Goal: Task Accomplishment & Management: Complete application form

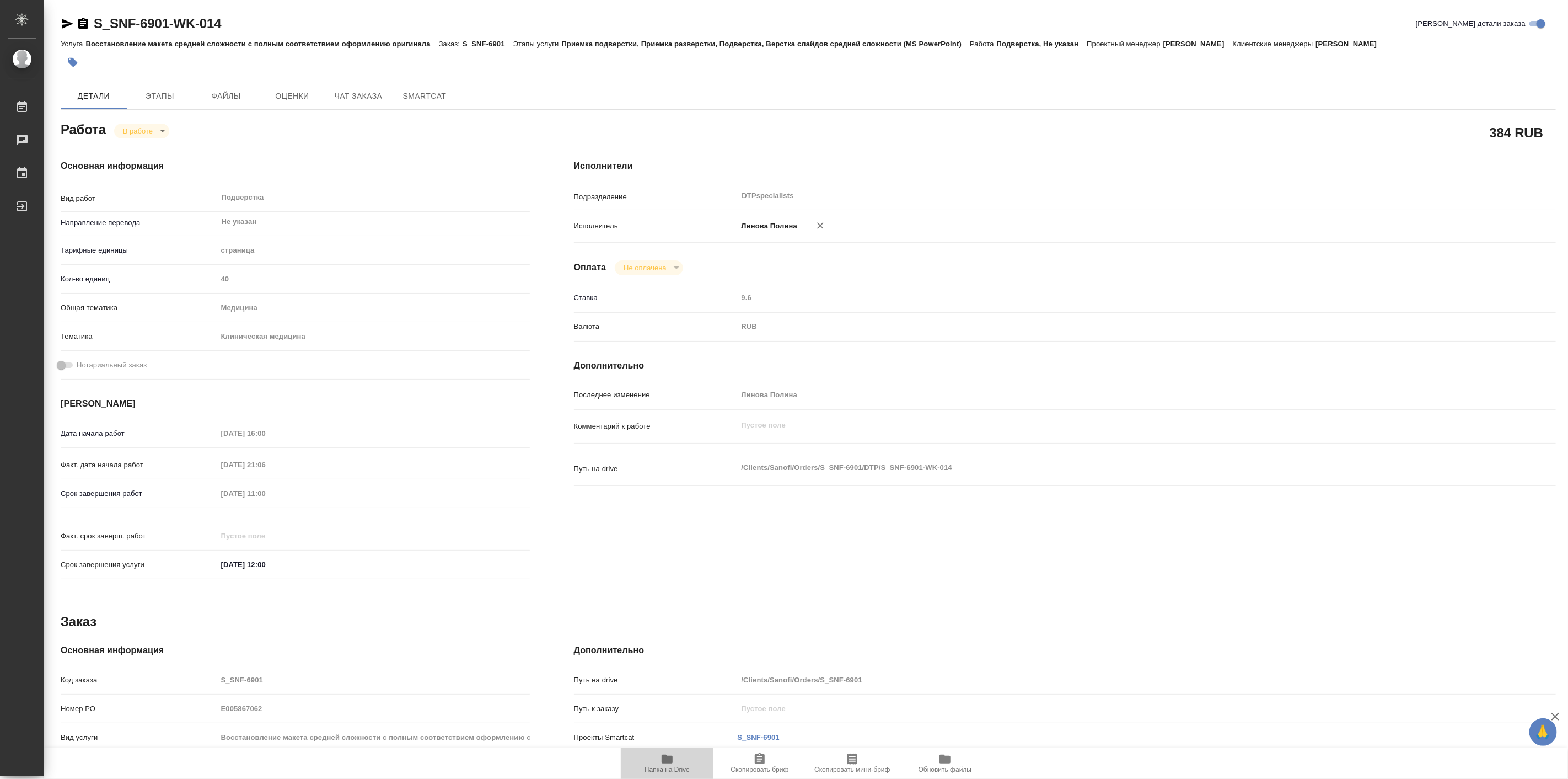
click at [658, 763] on span "Папка на Drive" at bounding box center [667, 762] width 80 height 21
click at [142, 133] on body "🙏 .cls-1 fill:#fff; AWATERA [PERSON_NAME] Работы 0 Чаты График Выйти S_SNF-6901…" at bounding box center [784, 389] width 1568 height 779
click at [158, 147] on button "Выполнен" at bounding box center [143, 150] width 40 height 12
type textarea "x"
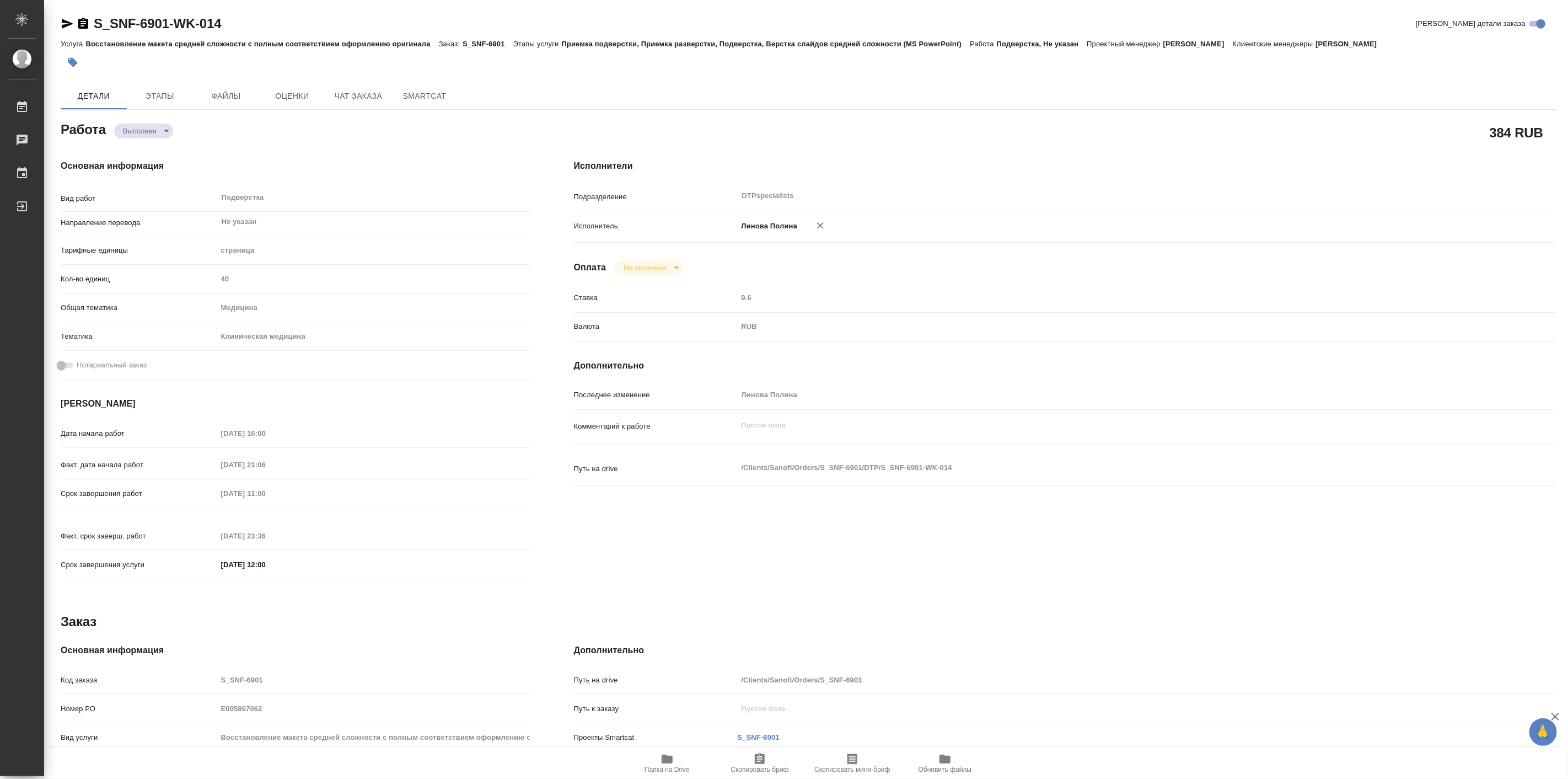
type textarea "x"
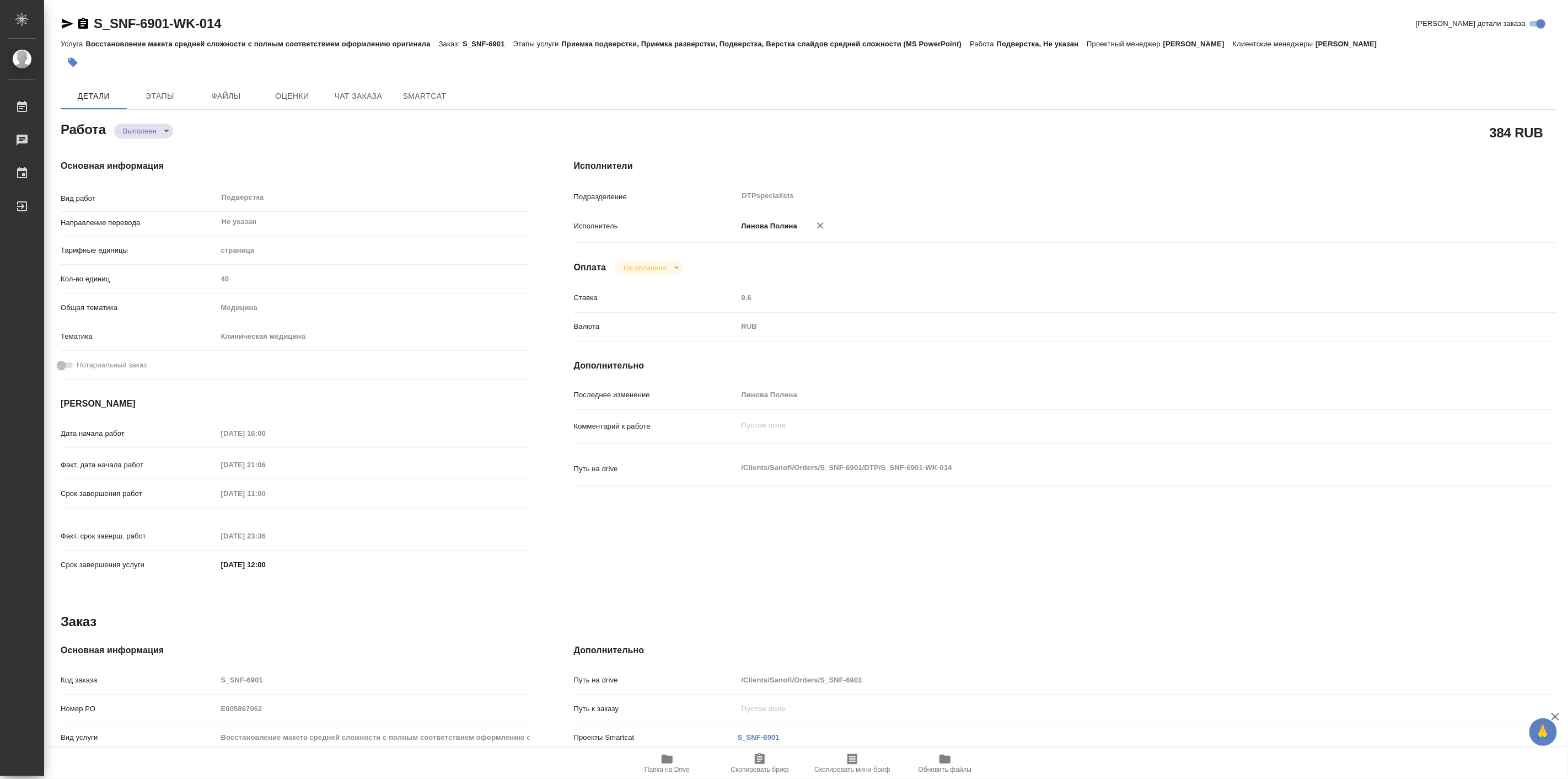
type textarea "x"
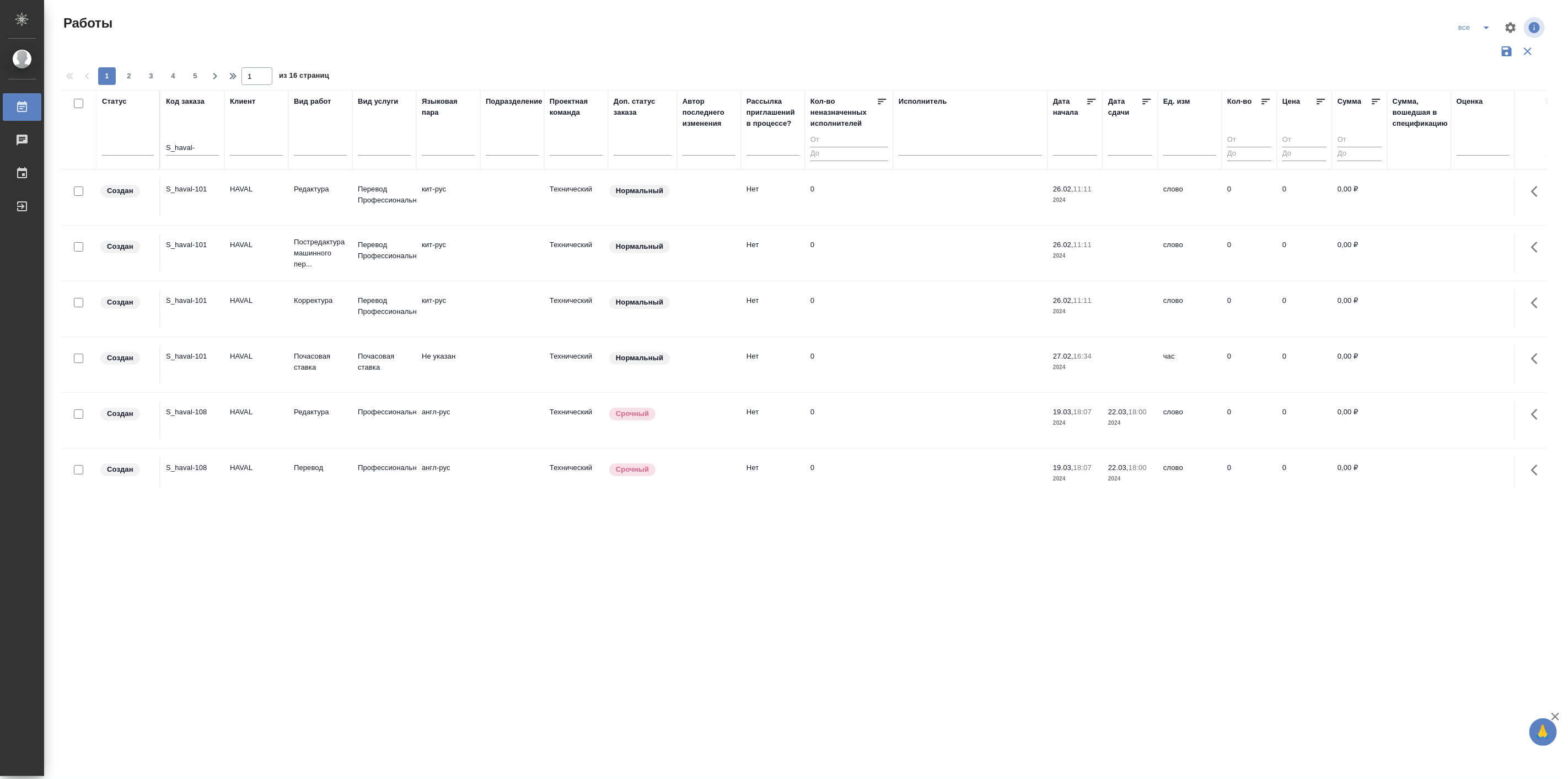
click at [1529, 49] on icon "button" at bounding box center [1527, 50] width 8 height 8
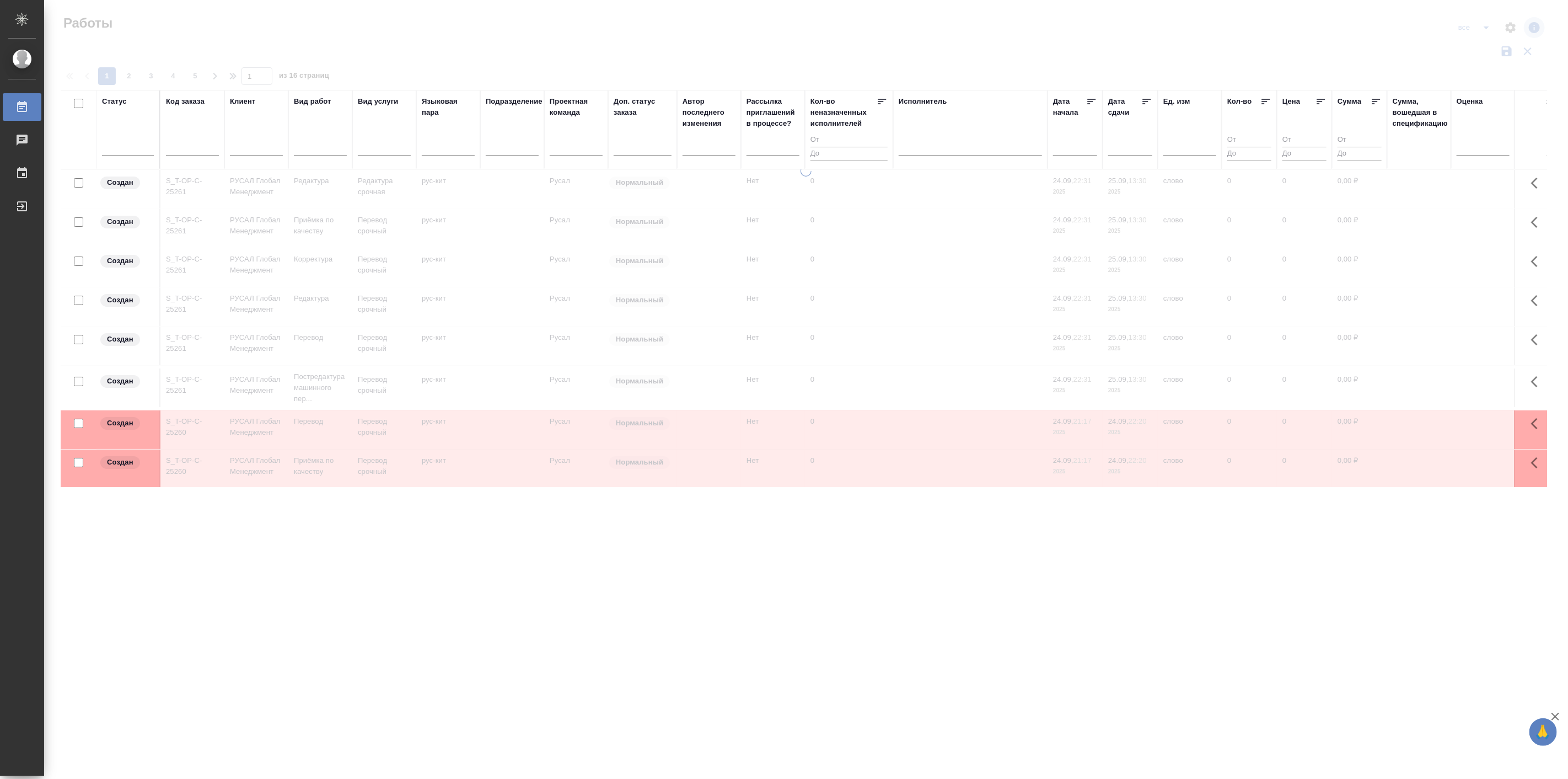
click at [1487, 26] on div at bounding box center [806, 246] width 1523 height 493
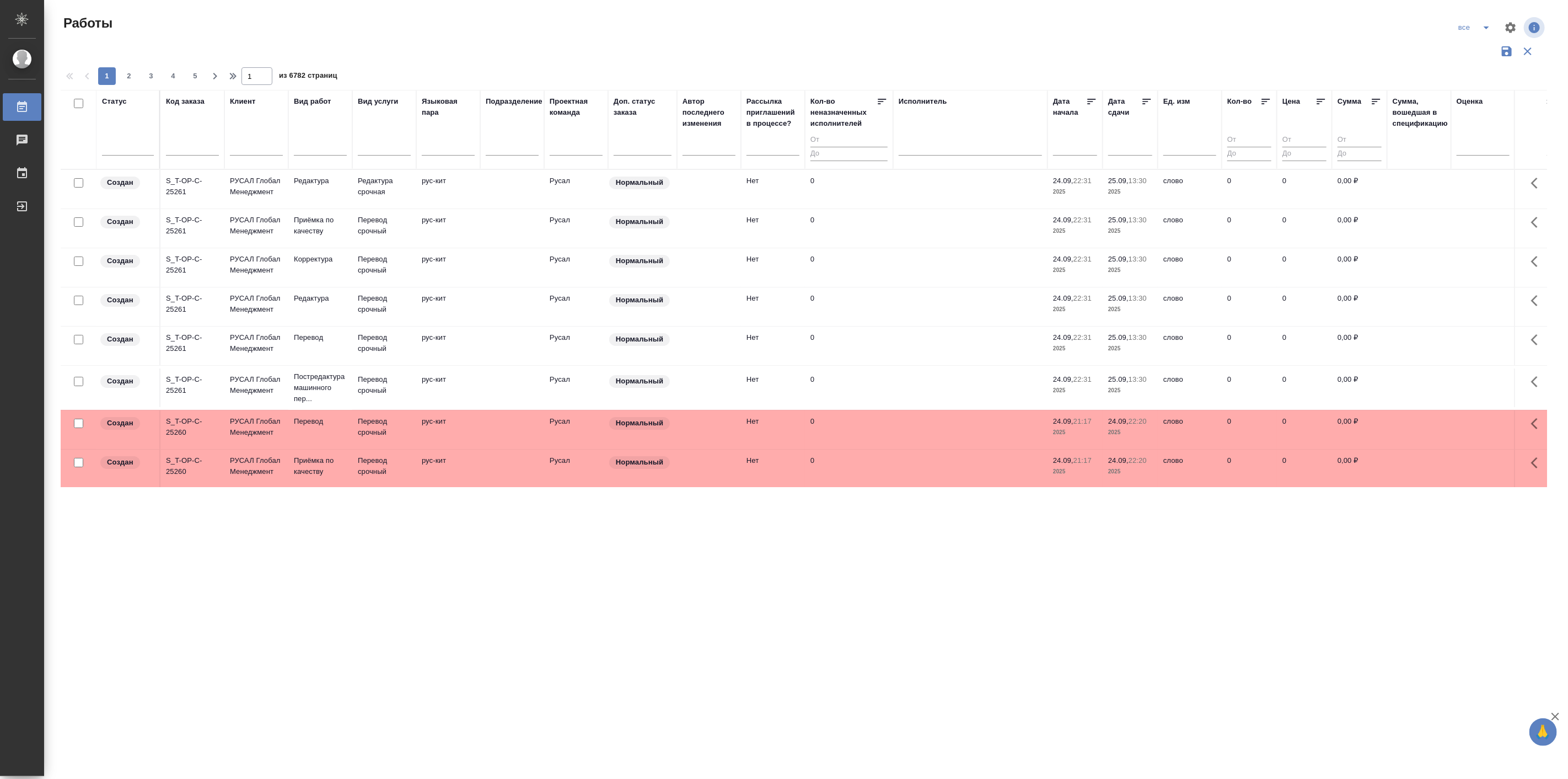
click at [1487, 24] on icon "split button" at bounding box center [1487, 28] width 13 height 13
click at [1458, 102] on li "Мои" at bounding box center [1475, 103] width 66 height 18
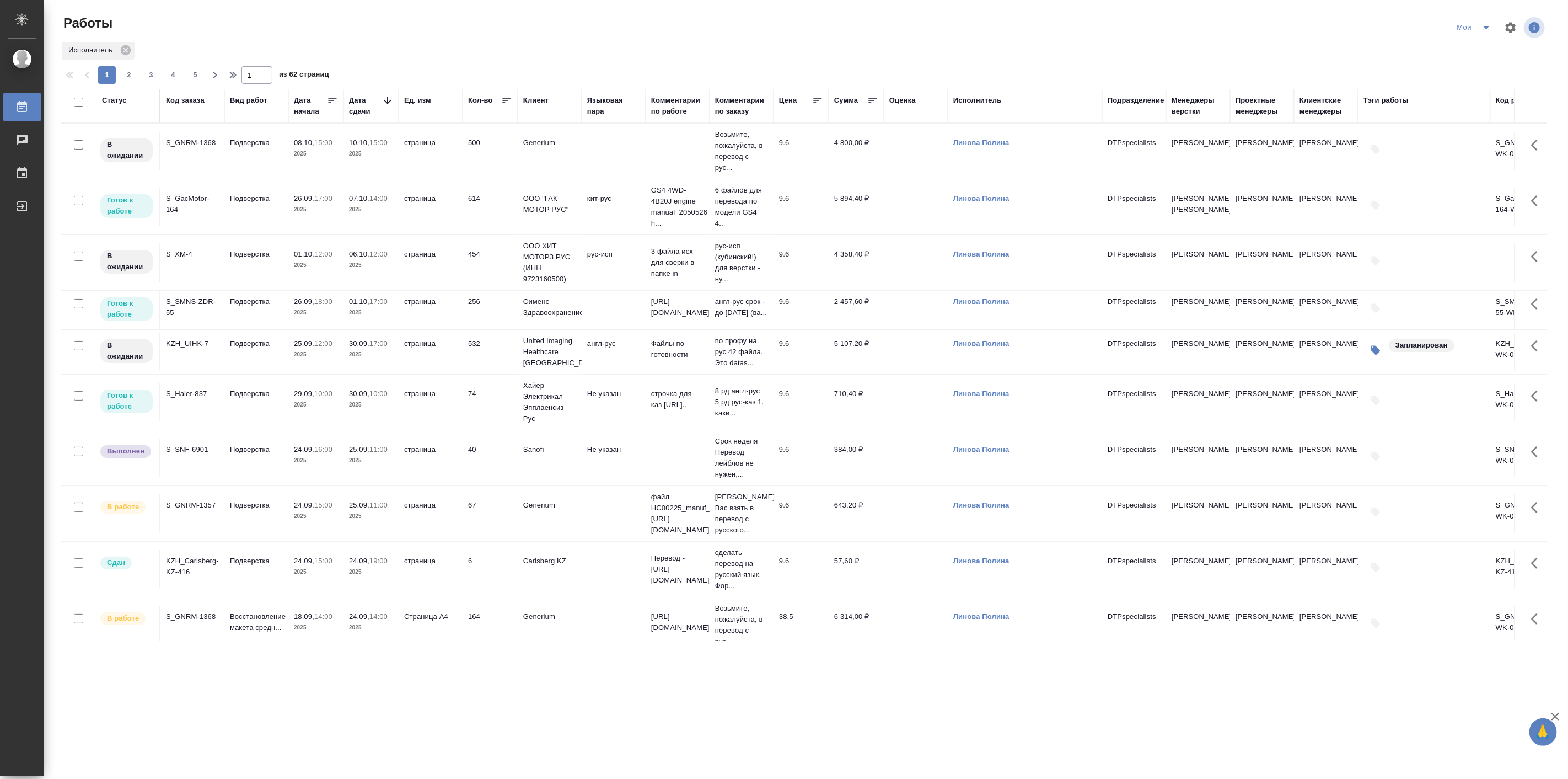
click at [331, 509] on p "15:00" at bounding box center [323, 505] width 18 height 8
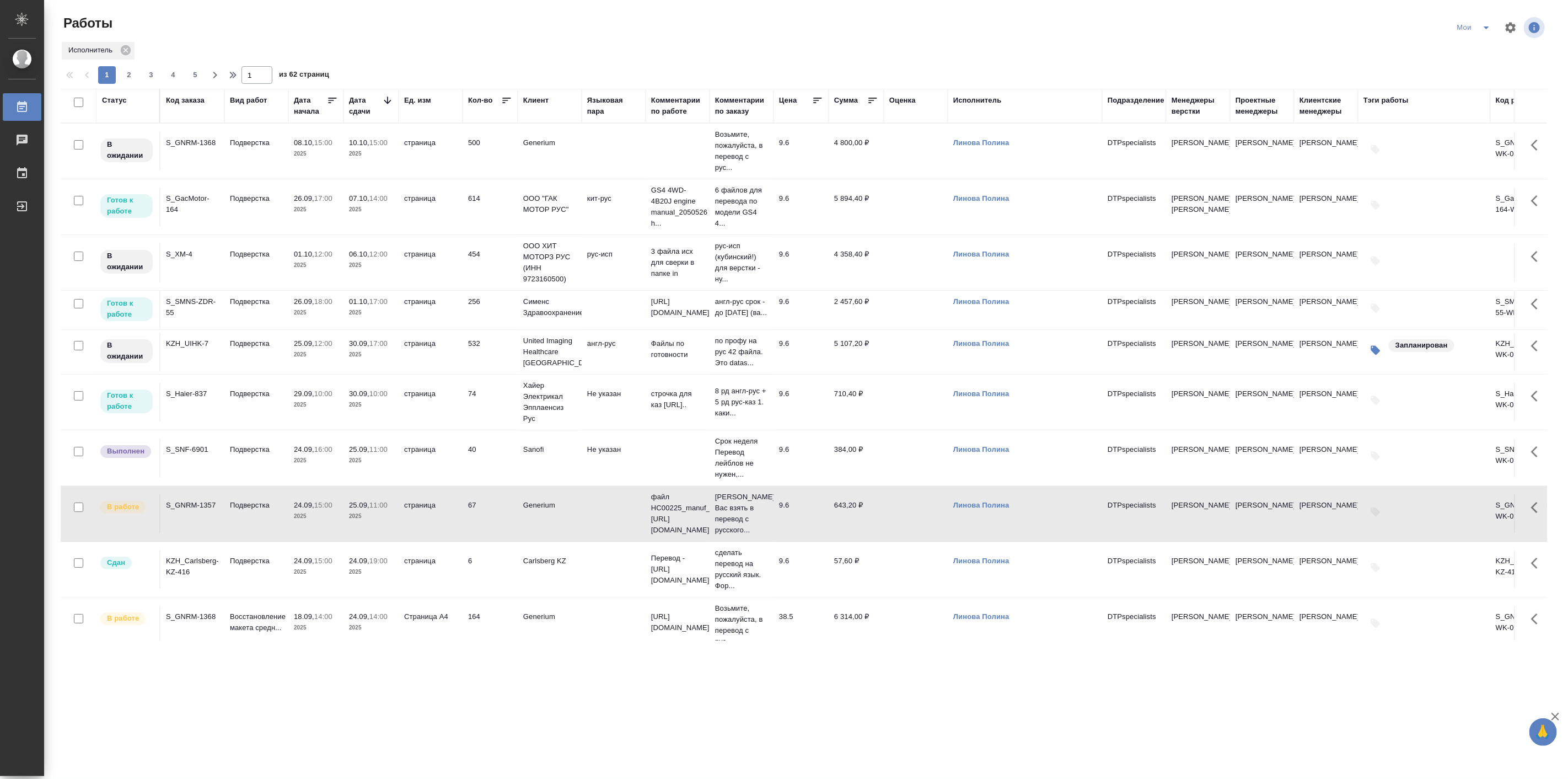
click at [331, 509] on p "15:00" at bounding box center [323, 505] width 18 height 8
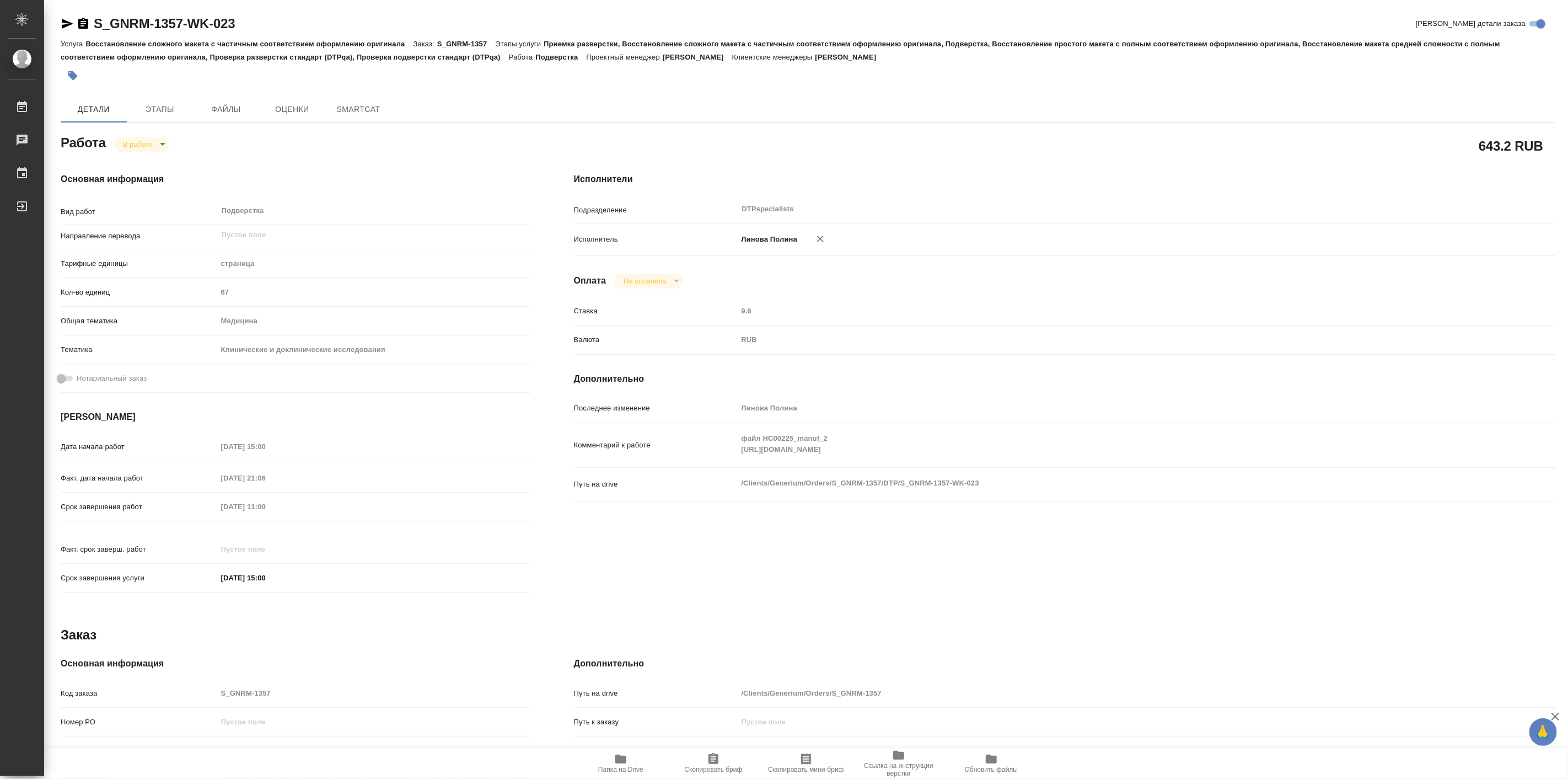
type textarea "x"
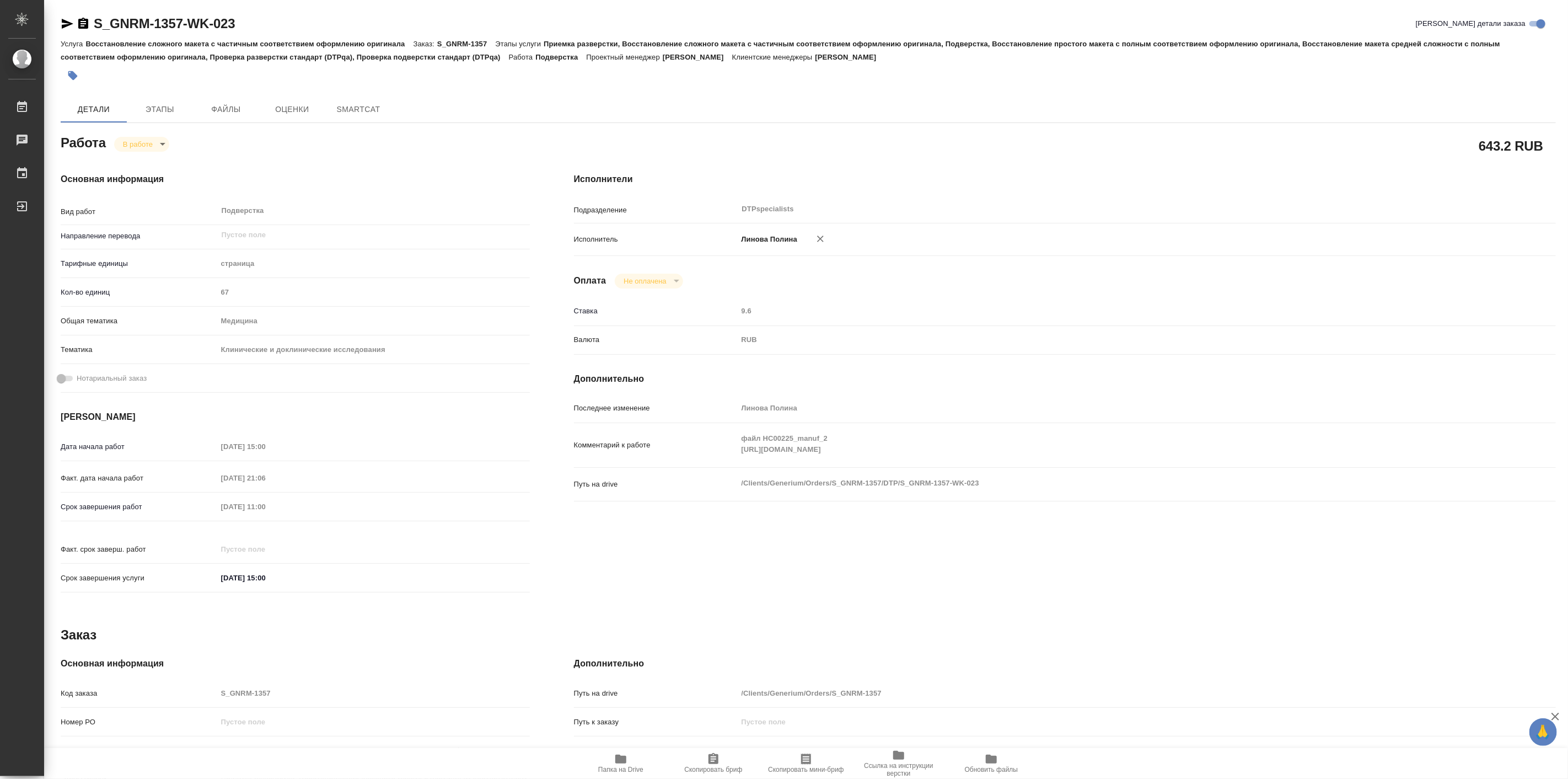
type textarea "x"
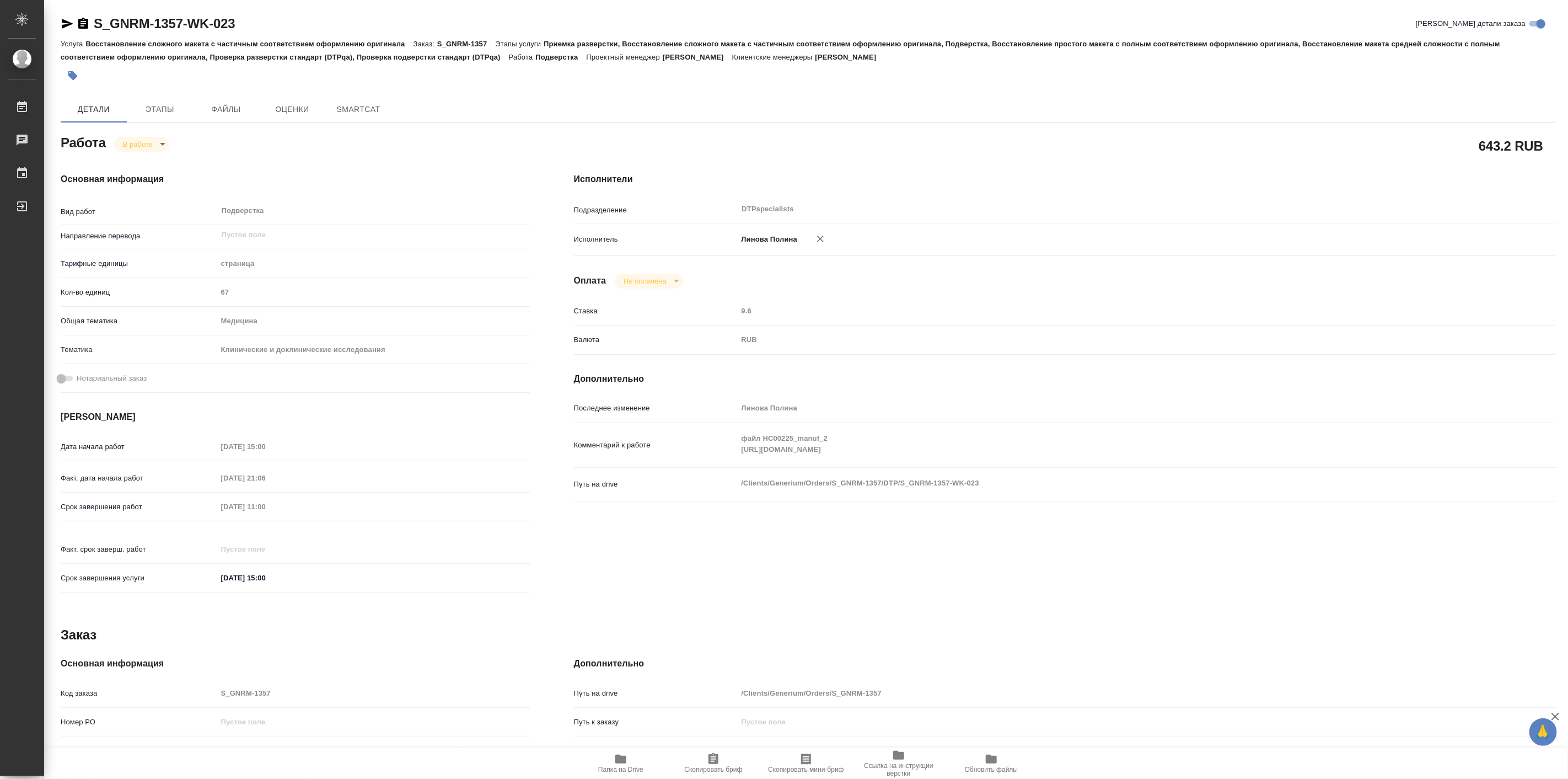
type textarea "x"
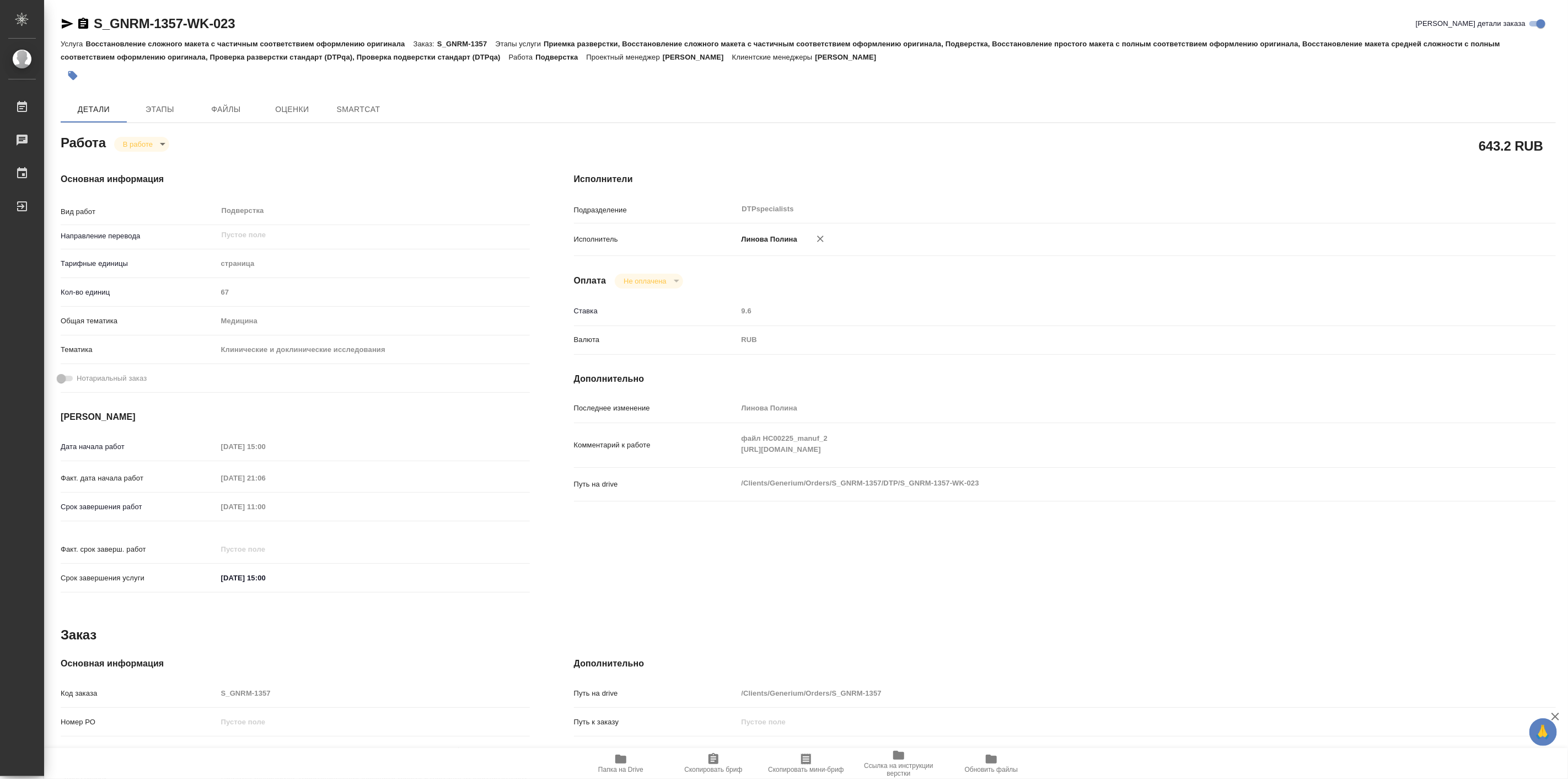
type textarea "x"
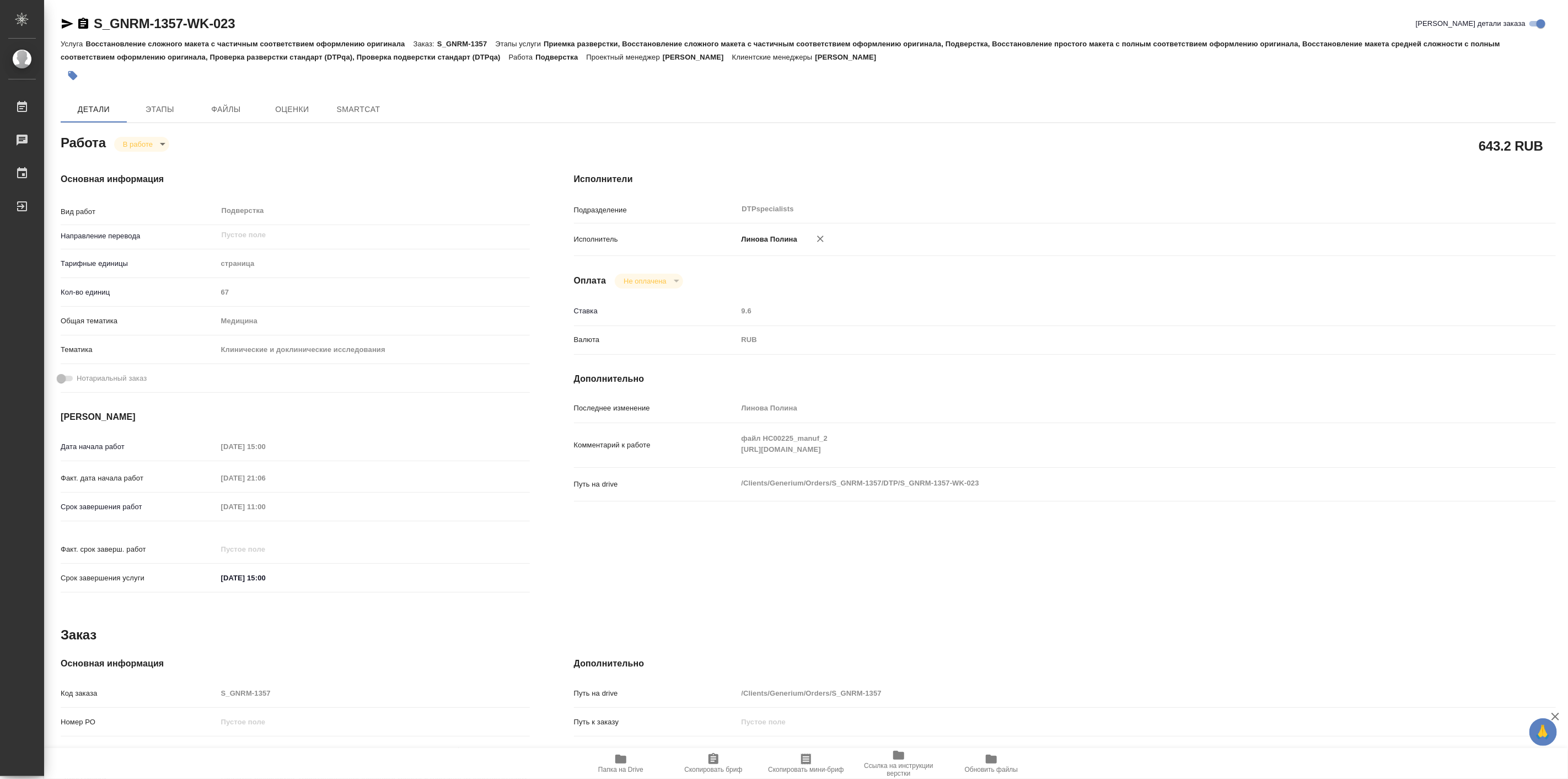
type textarea "x"
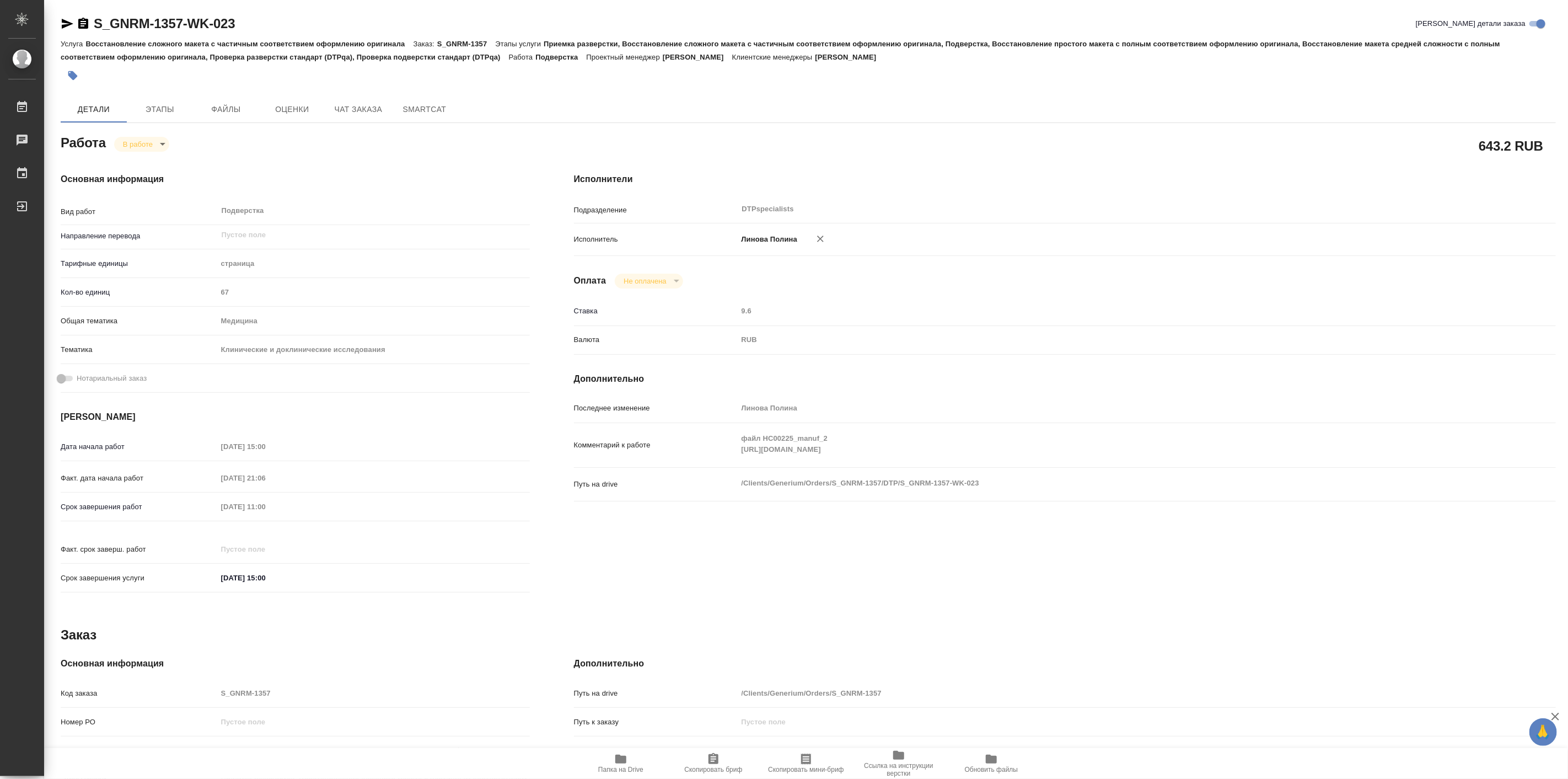
type textarea "x"
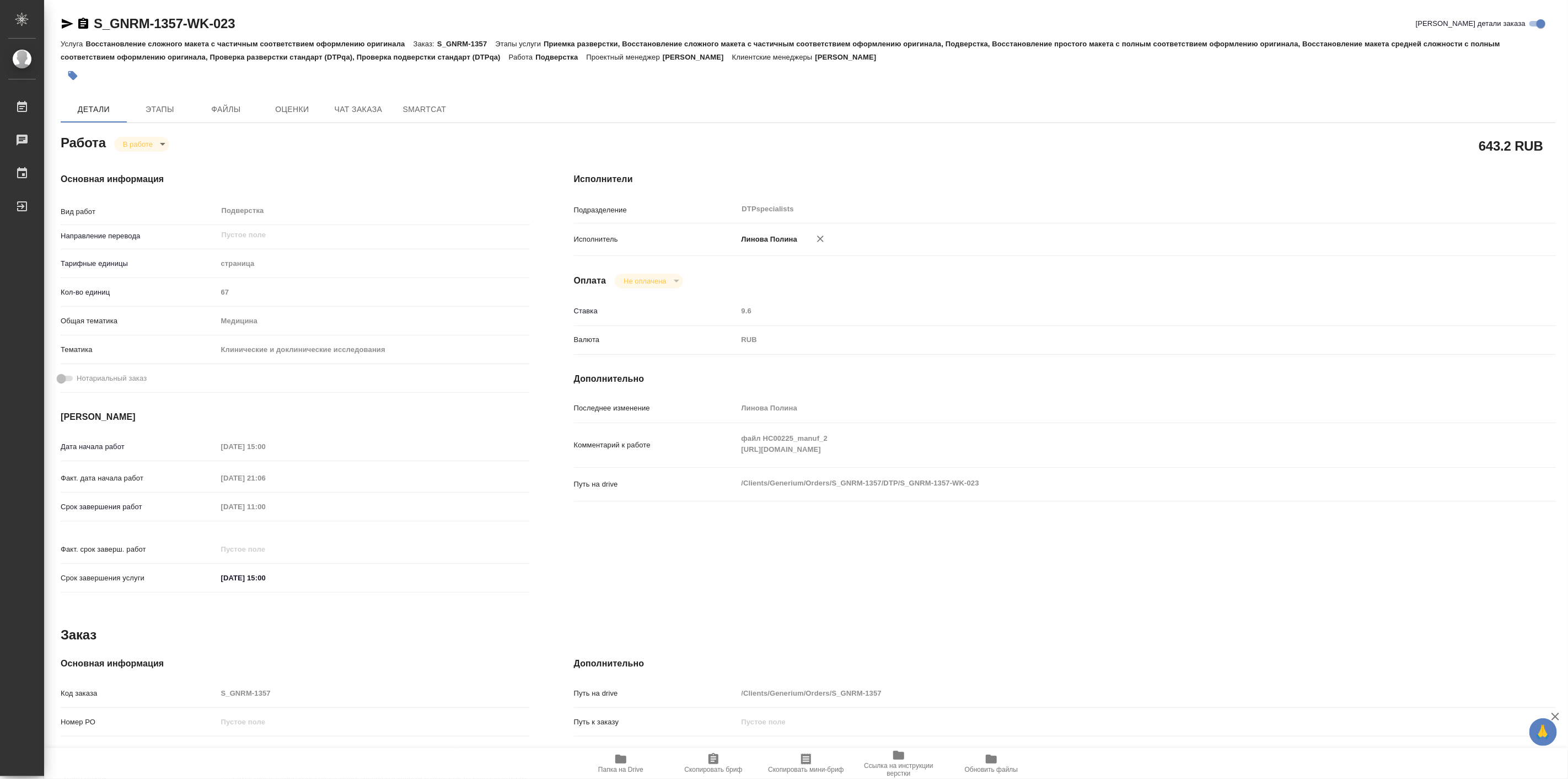
type textarea "x"
